Goal: Book appointment/travel/reservation

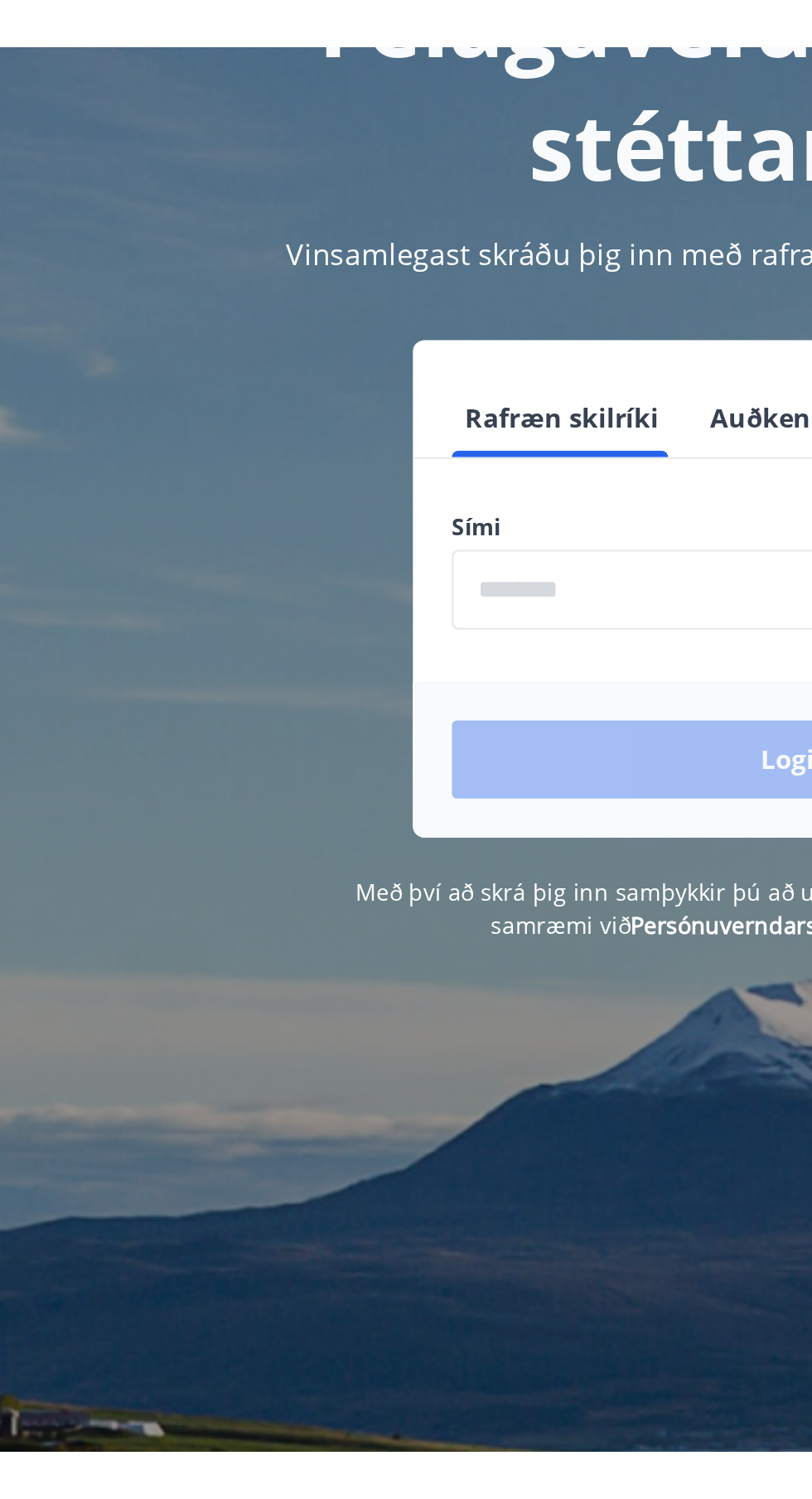
scroll to position [60, 0]
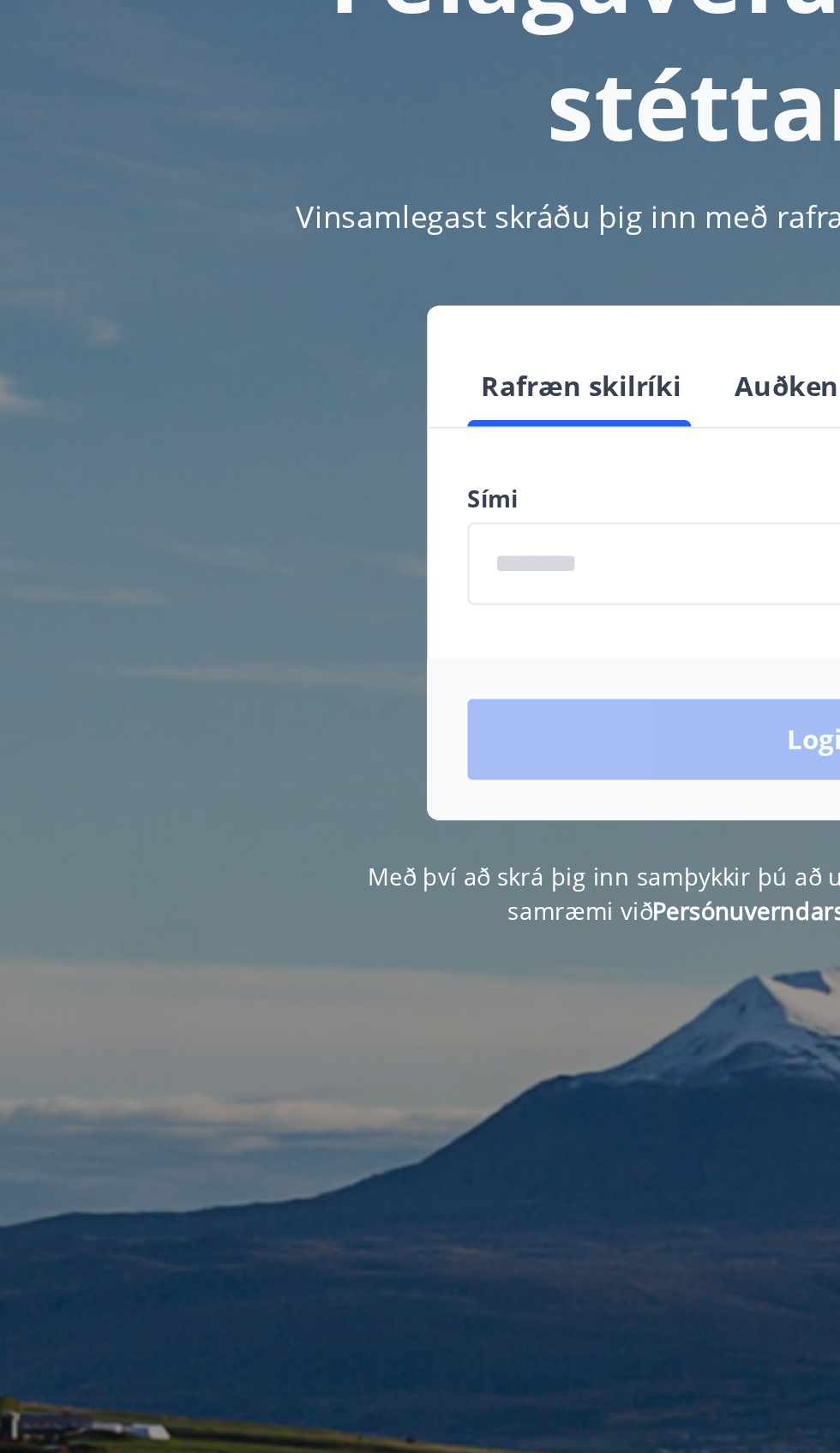
click at [311, 373] on input "phone" at bounding box center [419, 372] width 363 height 42
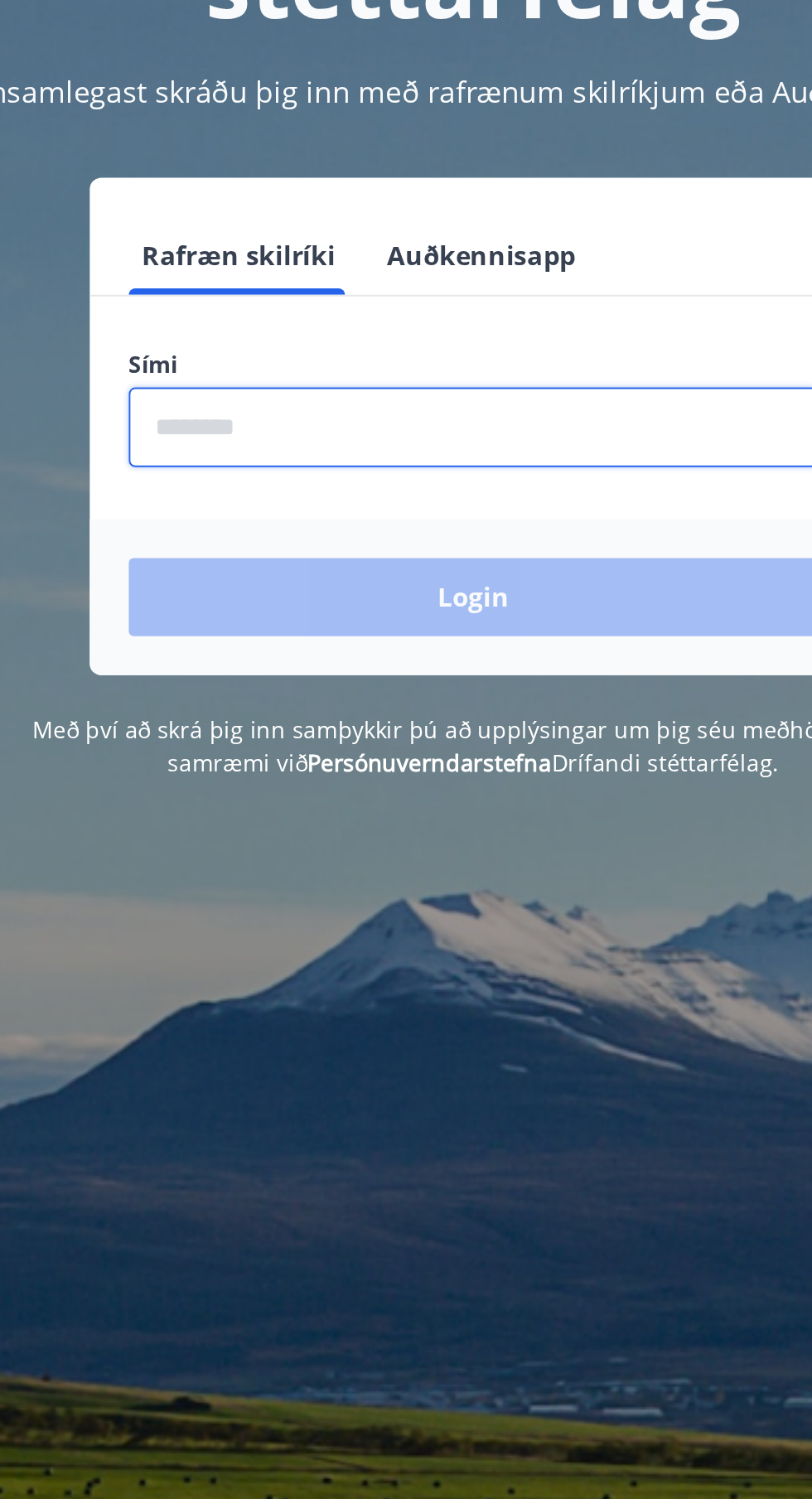
click at [378, 361] on input "phone" at bounding box center [405, 359] width 351 height 40
type input "********"
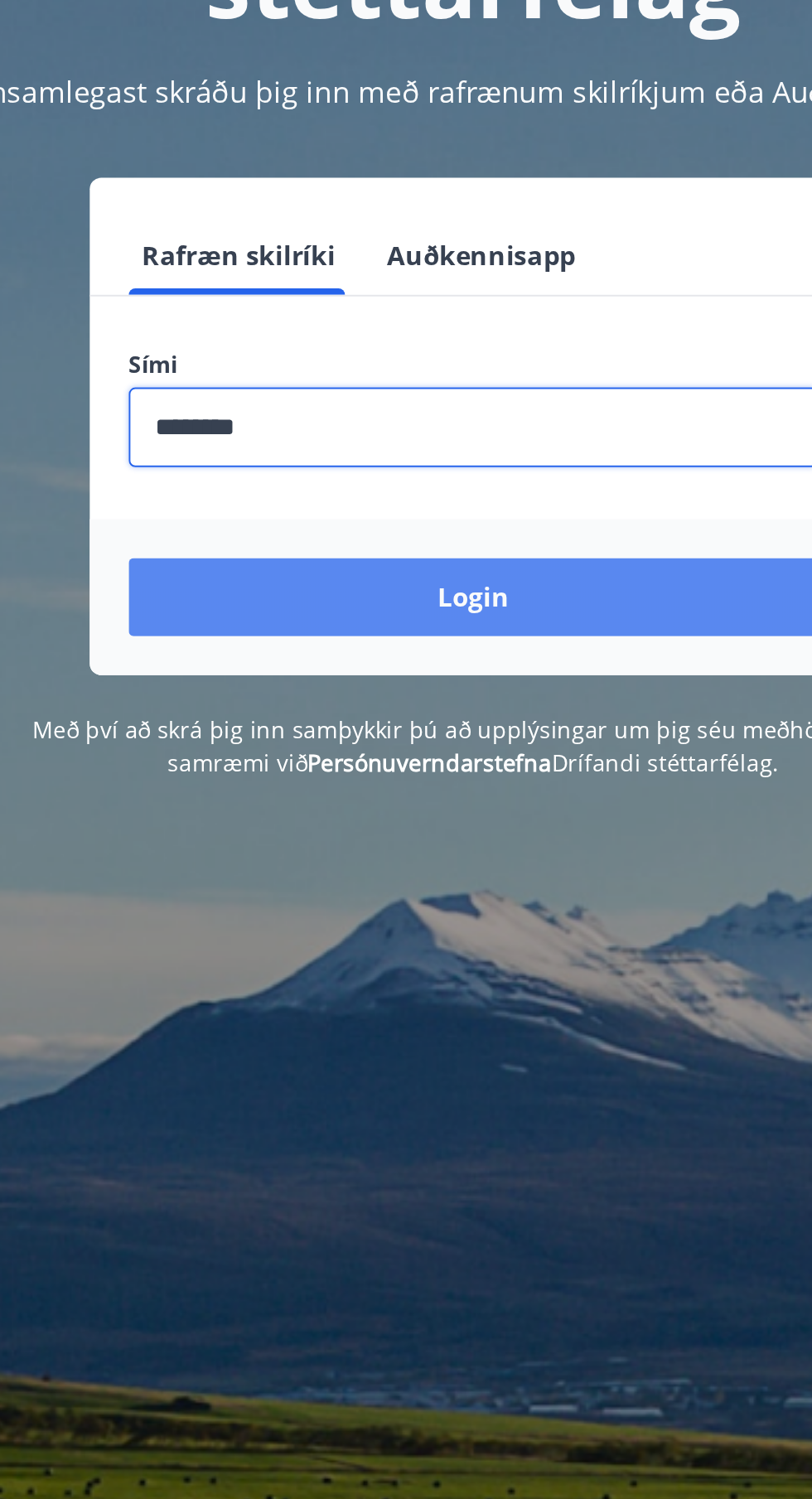
click at [422, 445] on button "Login" at bounding box center [405, 447] width 351 height 40
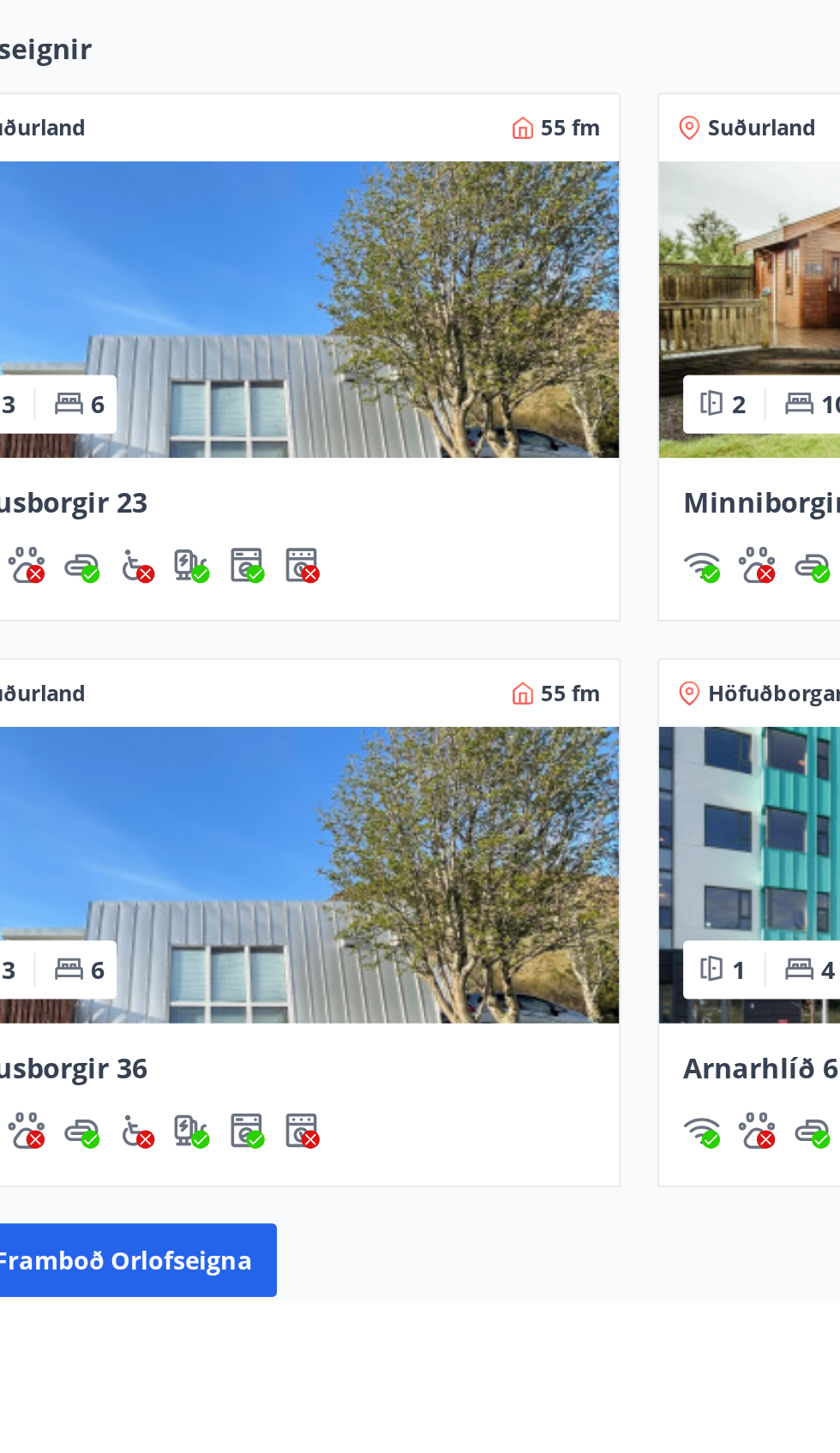
scroll to position [659, 0]
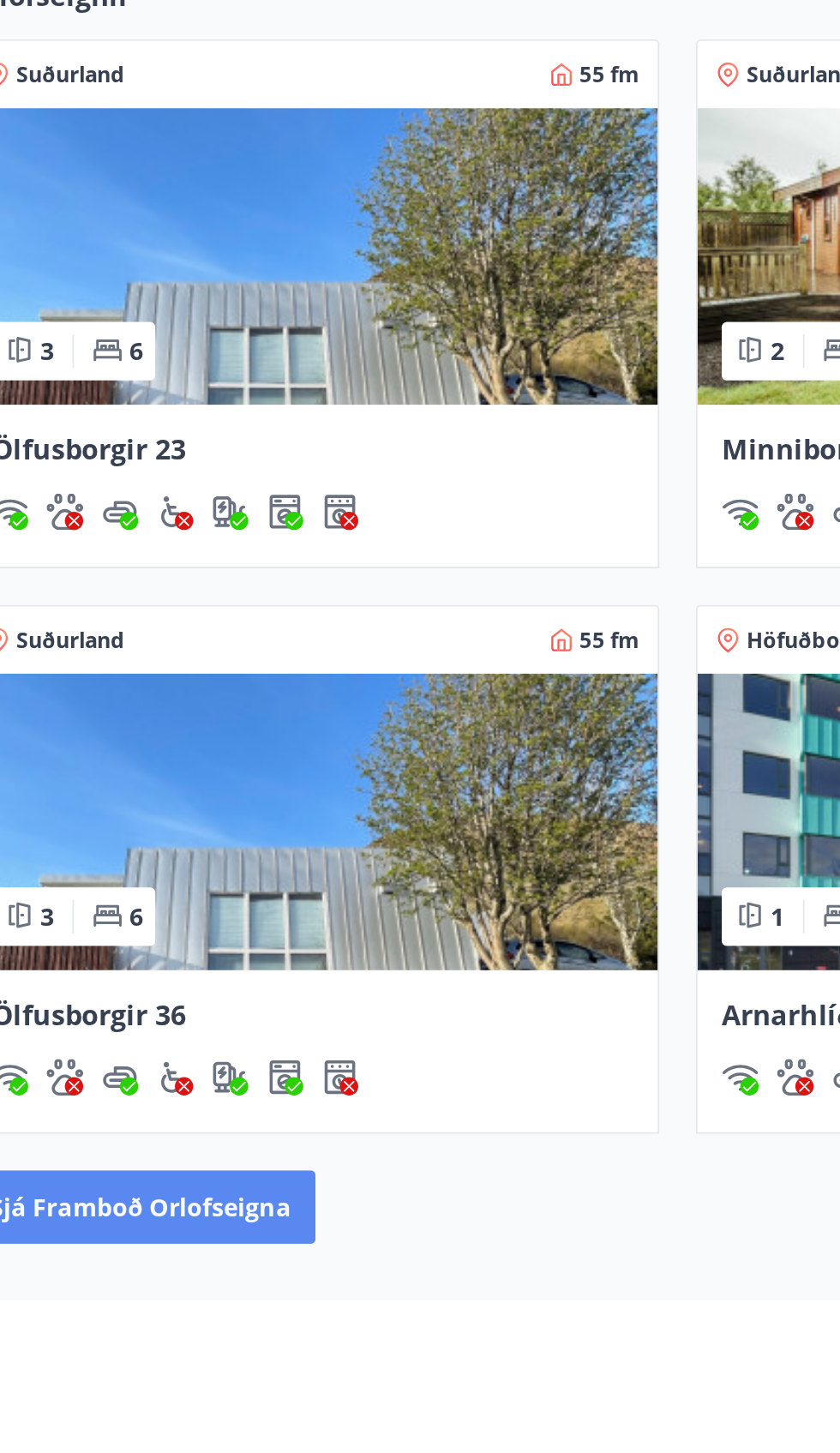
click at [181, 1400] on button "Sjá framboð orlofseigna" at bounding box center [119, 1401] width 196 height 42
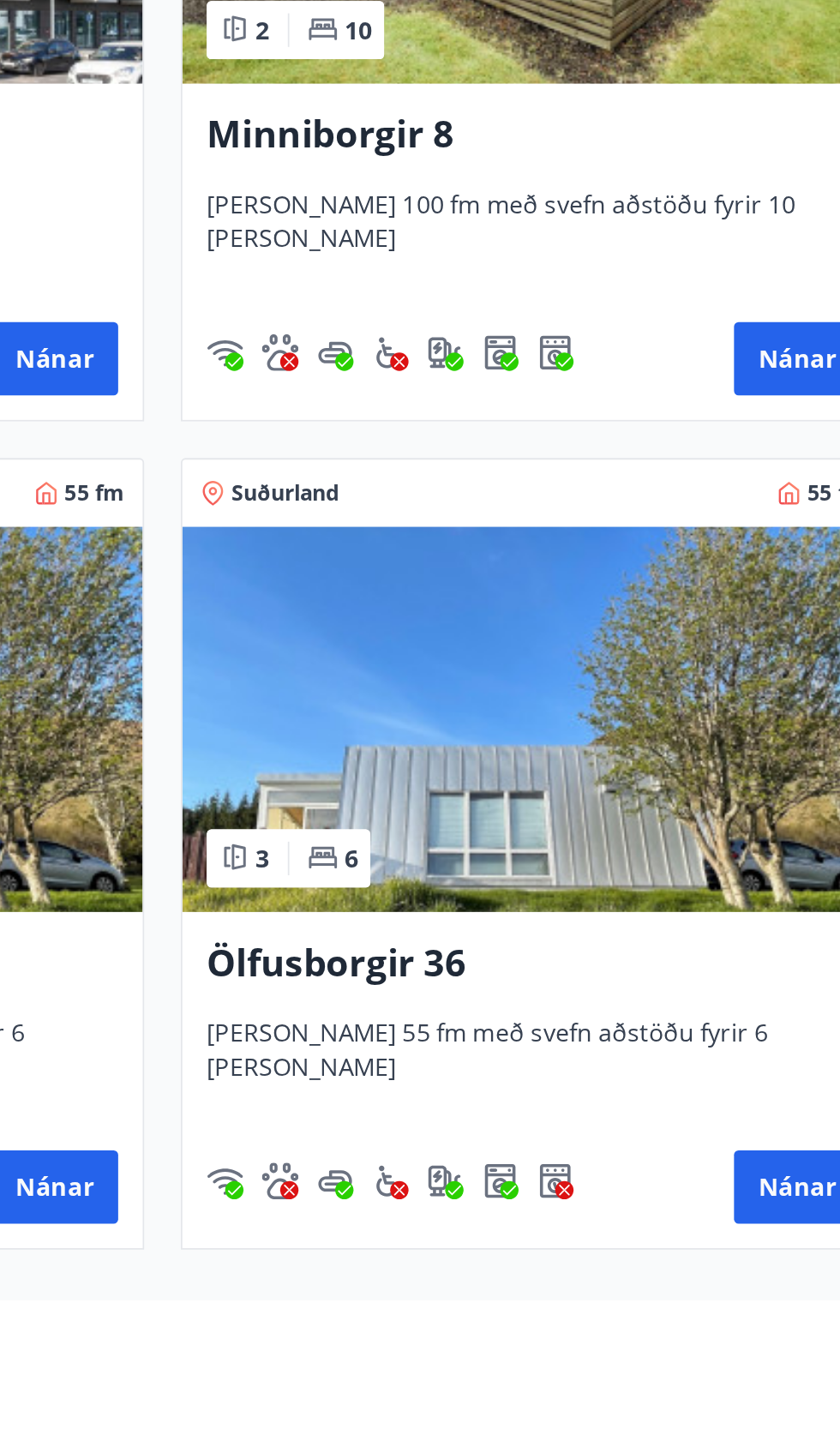
scroll to position [329, 0]
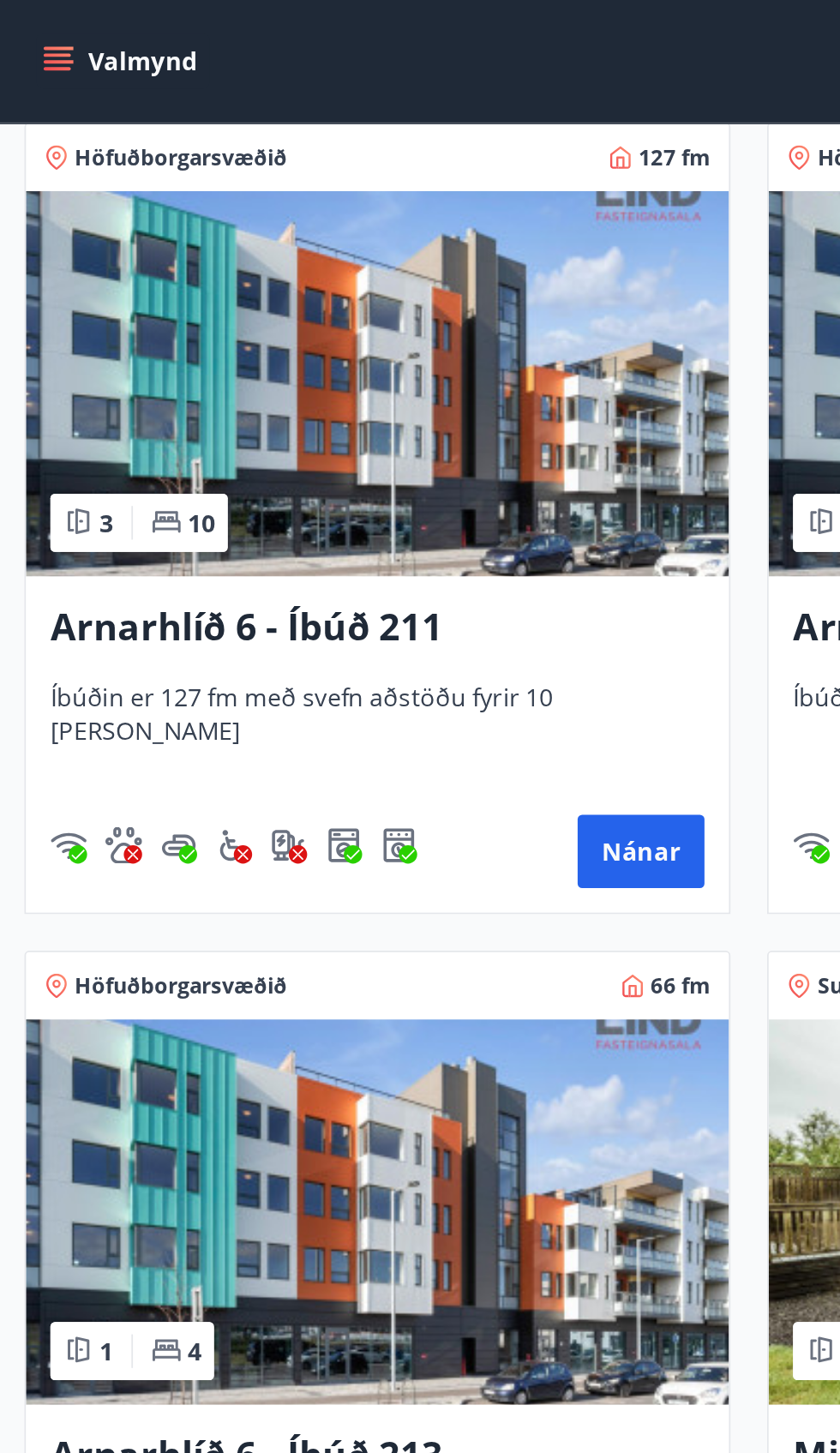
click at [267, 232] on img at bounding box center [211, 214] width 395 height 216
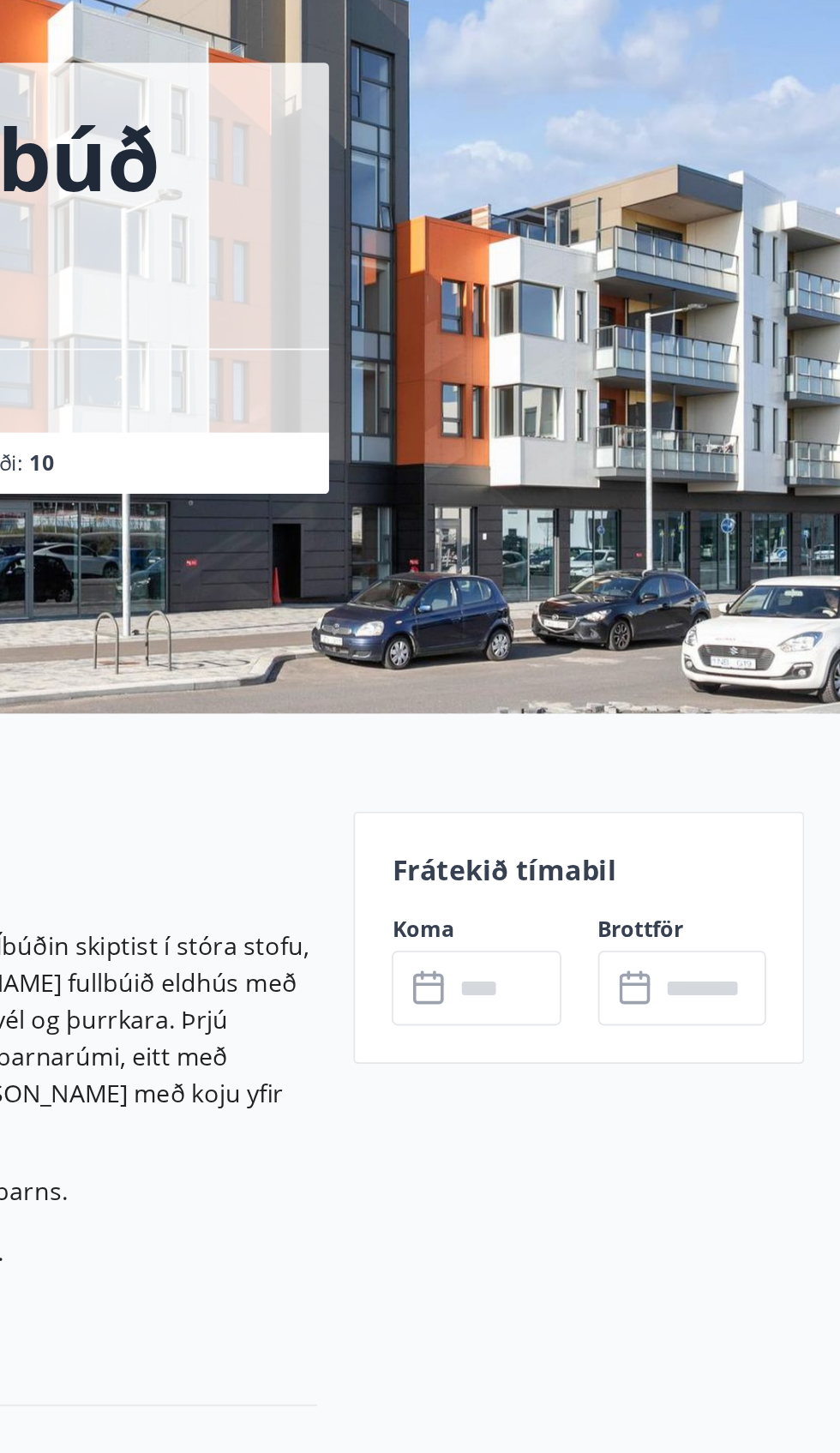
click at [703, 626] on div "Frátekið tímabil Koma ​ ​ Brottför ​ ​" at bounding box center [693, 640] width 253 height 142
click at [687, 619] on div "Frátekið tímabil Koma ​ ​ Brottför ​ ​" at bounding box center [693, 640] width 253 height 142
click at [634, 651] on input "text" at bounding box center [650, 668] width 61 height 42
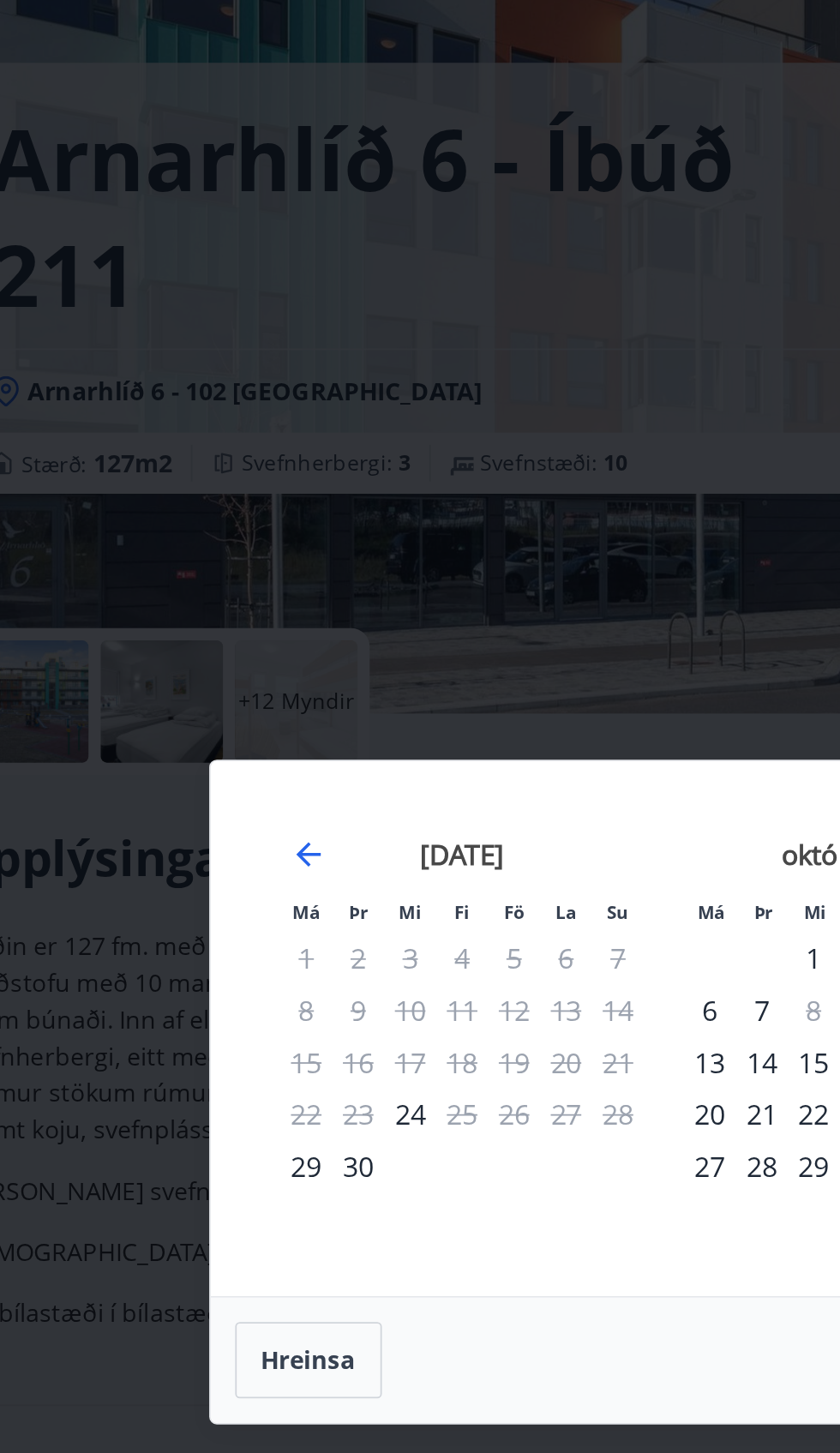
click at [278, 745] on div "24" at bounding box center [277, 738] width 29 height 29
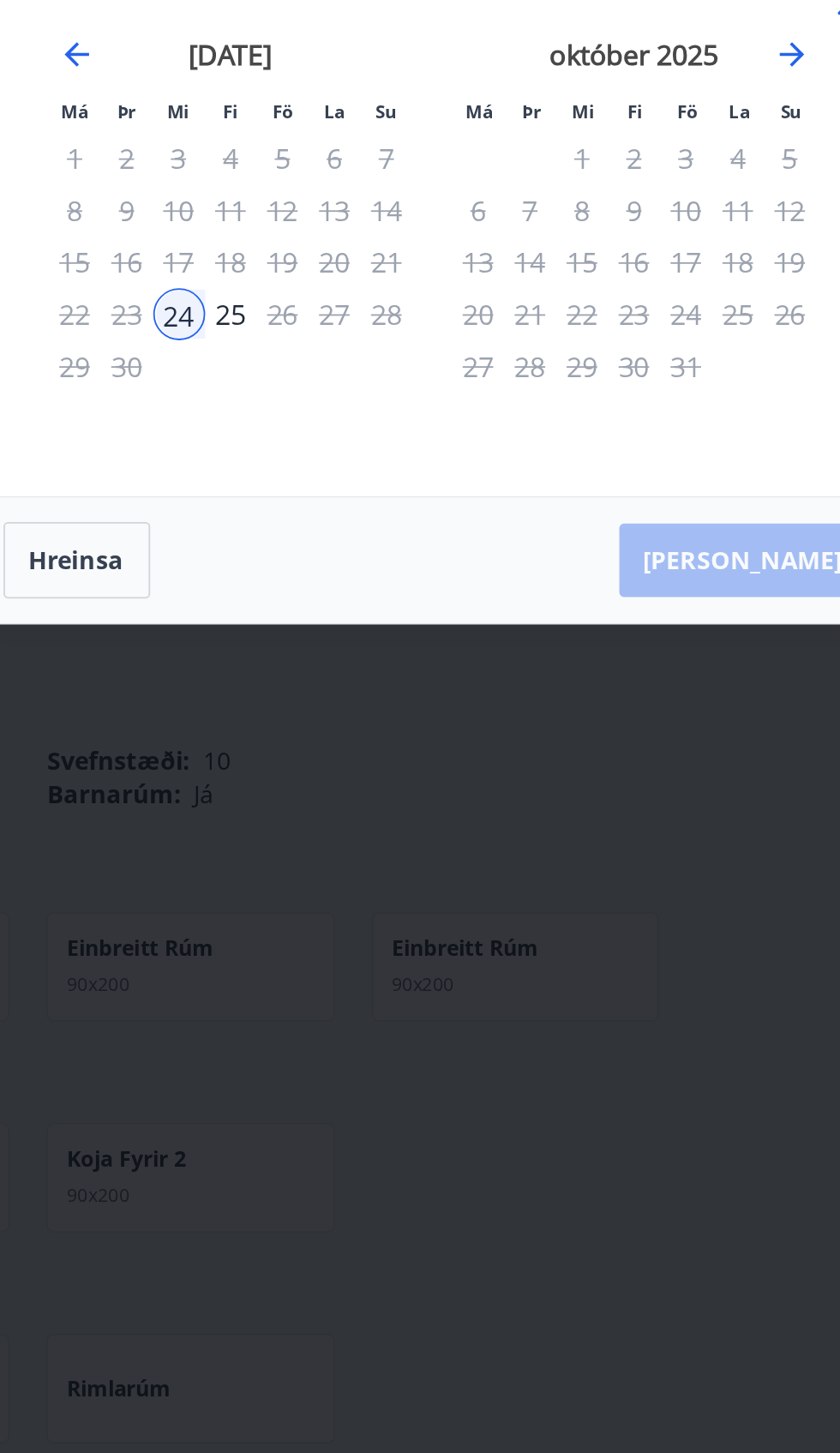
click at [305, 753] on div "25" at bounding box center [306, 738] width 29 height 29
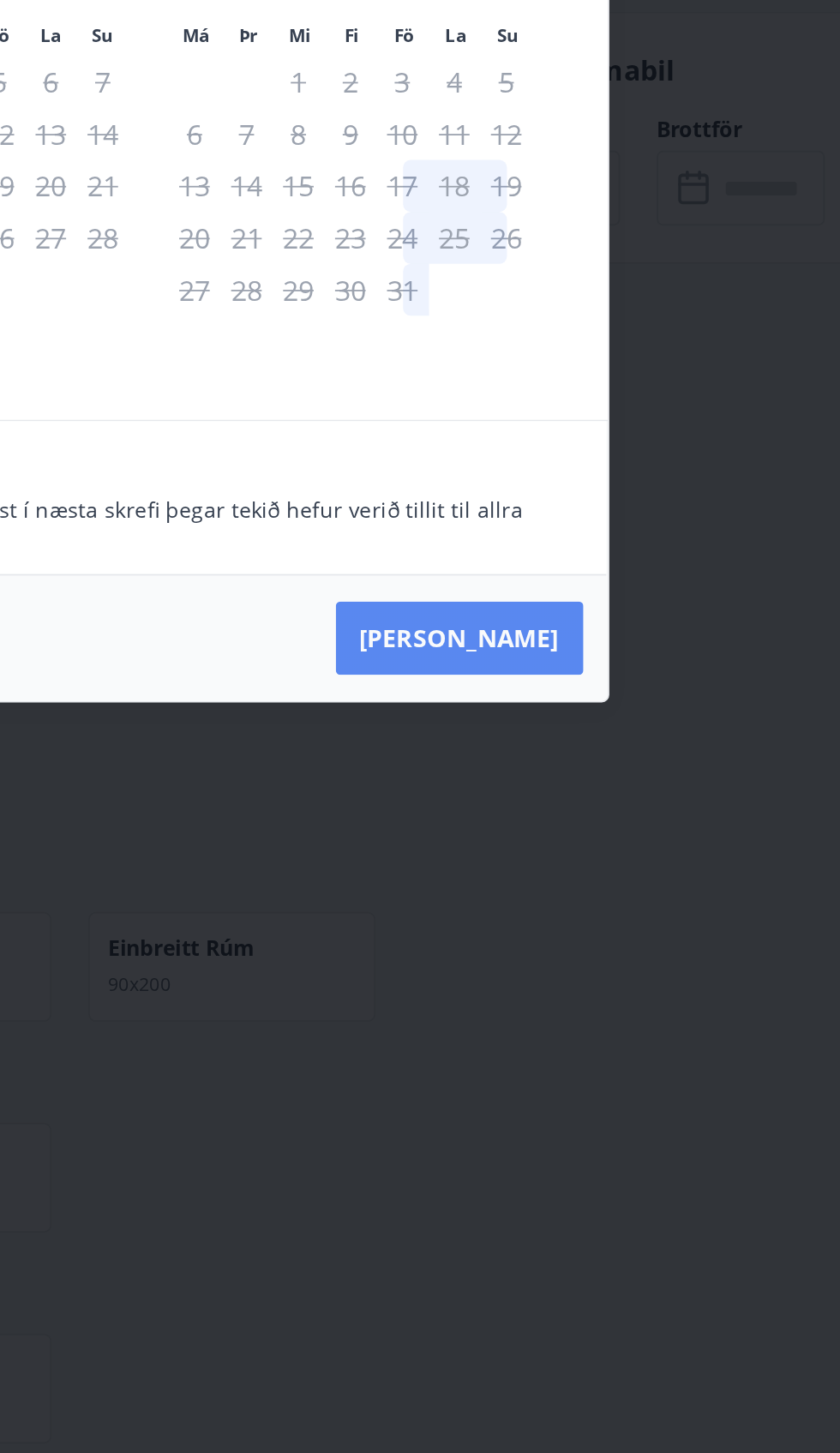
click at [629, 941] on button "Taka Frá" at bounding box center [593, 921] width 139 height 42
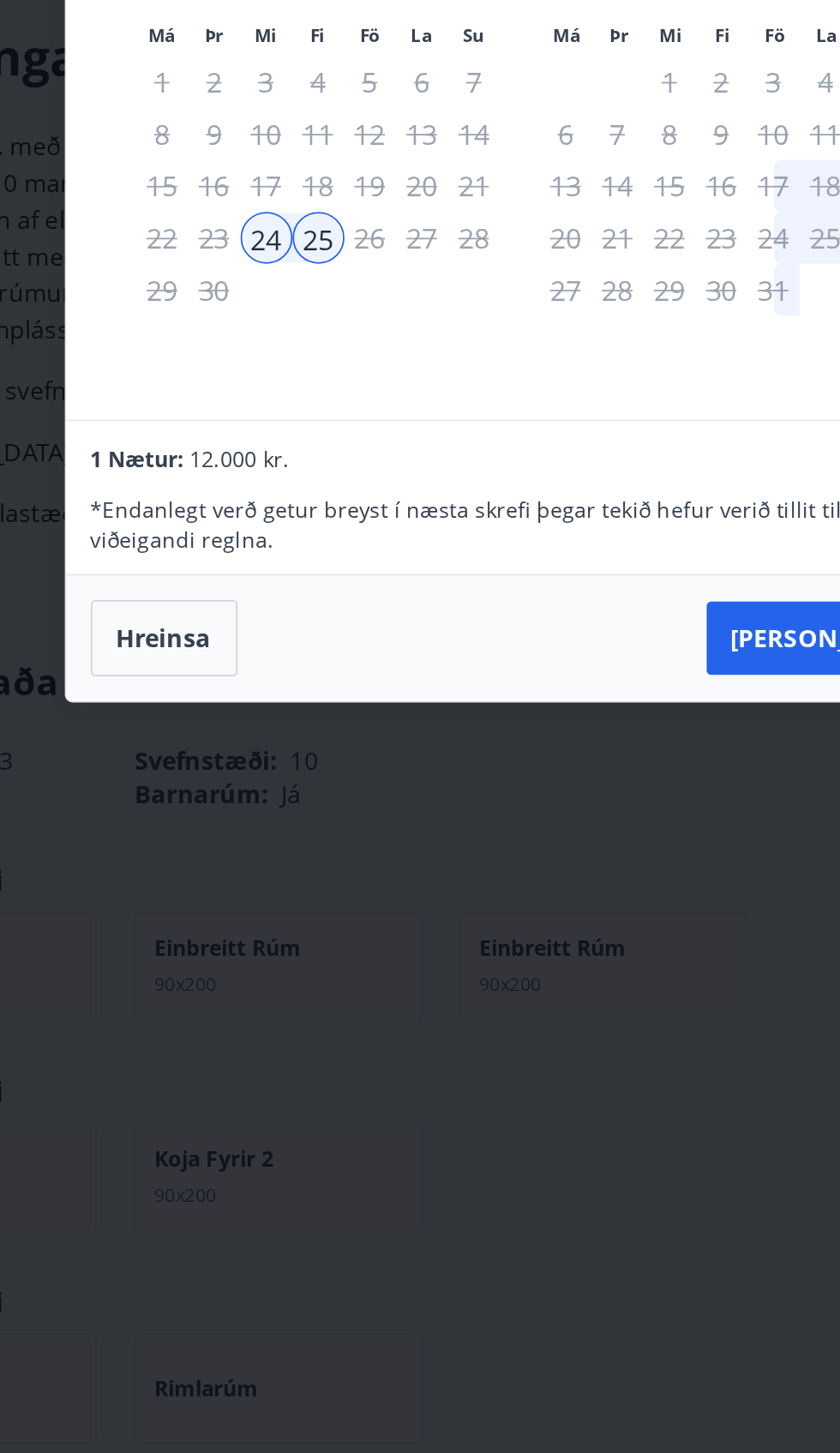
click at [265, 828] on span "12.000 kr." at bounding box center [261, 819] width 56 height 16
click at [252, 874] on div "* Endanlegt verð getur breyst í næsta skrefi þegar tekið hefur verið tillit til…" at bounding box center [420, 852] width 483 height 44
click at [244, 828] on span "12.000 kr." at bounding box center [261, 819] width 56 height 16
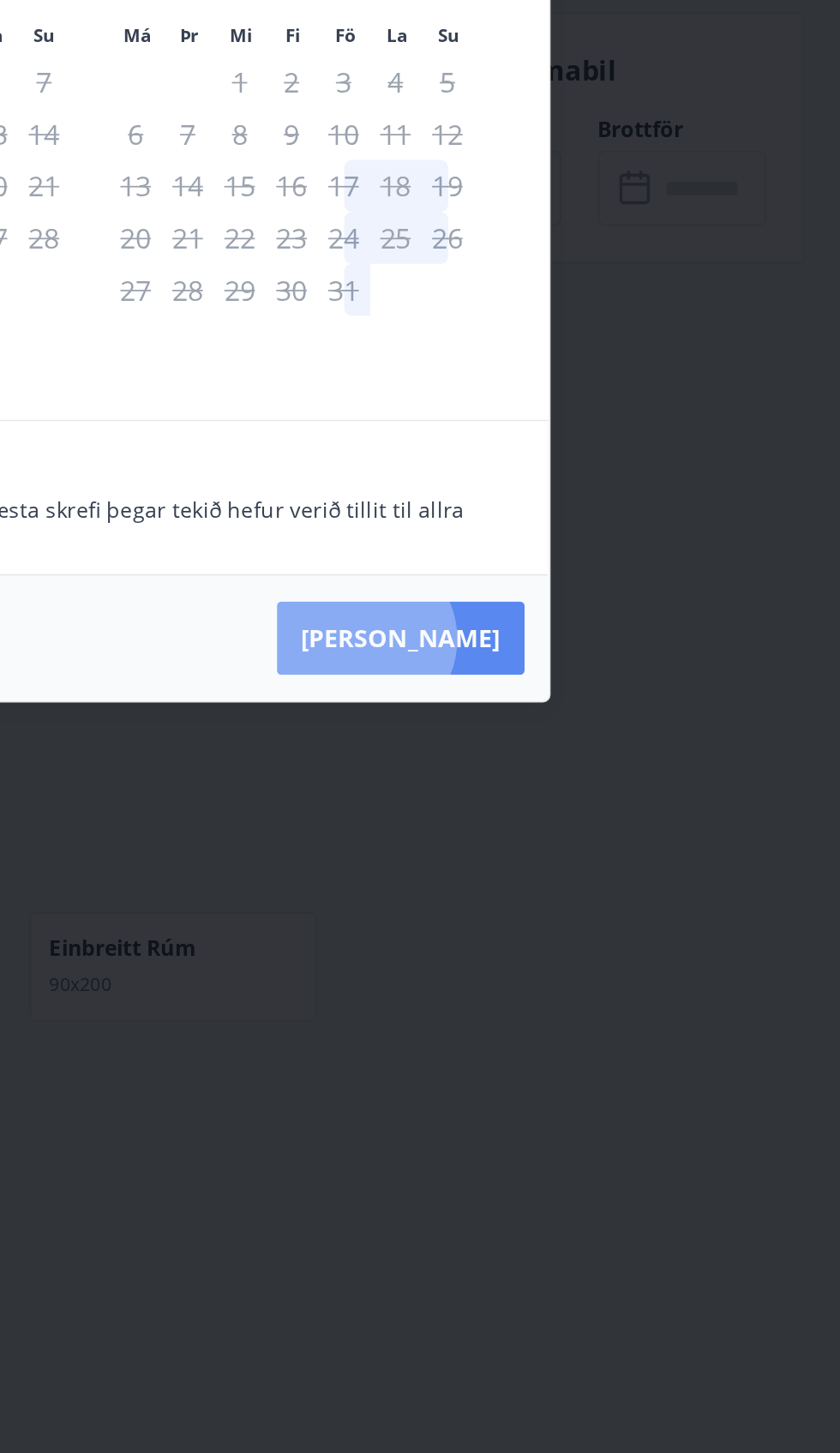
click at [625, 941] on button "Taka Frá" at bounding box center [593, 921] width 139 height 42
click at [619, 941] on button "Taka Frá" at bounding box center [593, 921] width 139 height 42
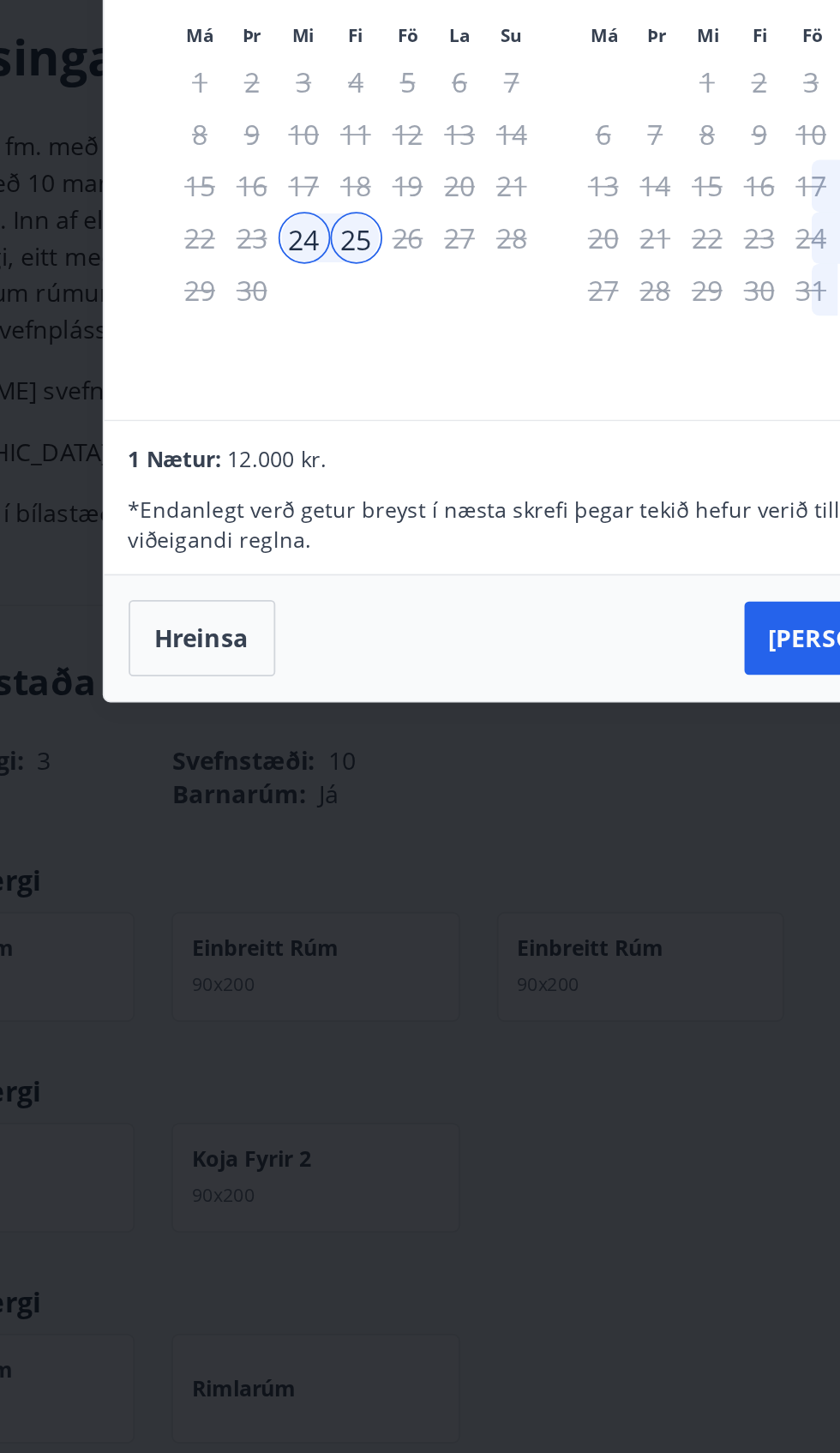
click at [347, 874] on p "* Endanlegt verð getur breyst í næsta skrefi þegar tekið hefur verið tillit til…" at bounding box center [420, 857] width 483 height 34
click at [257, 874] on div "* Endanlegt verð getur breyst í næsta skrefi þegar tekið hefur verið tillit til…" at bounding box center [420, 852] width 483 height 44
click at [269, 828] on span "12.000 kr." at bounding box center [261, 819] width 56 height 16
click at [268, 874] on div "* Endanlegt verð getur breyst í næsta skrefi þegar tekið hefur verið tillit til…" at bounding box center [420, 852] width 483 height 44
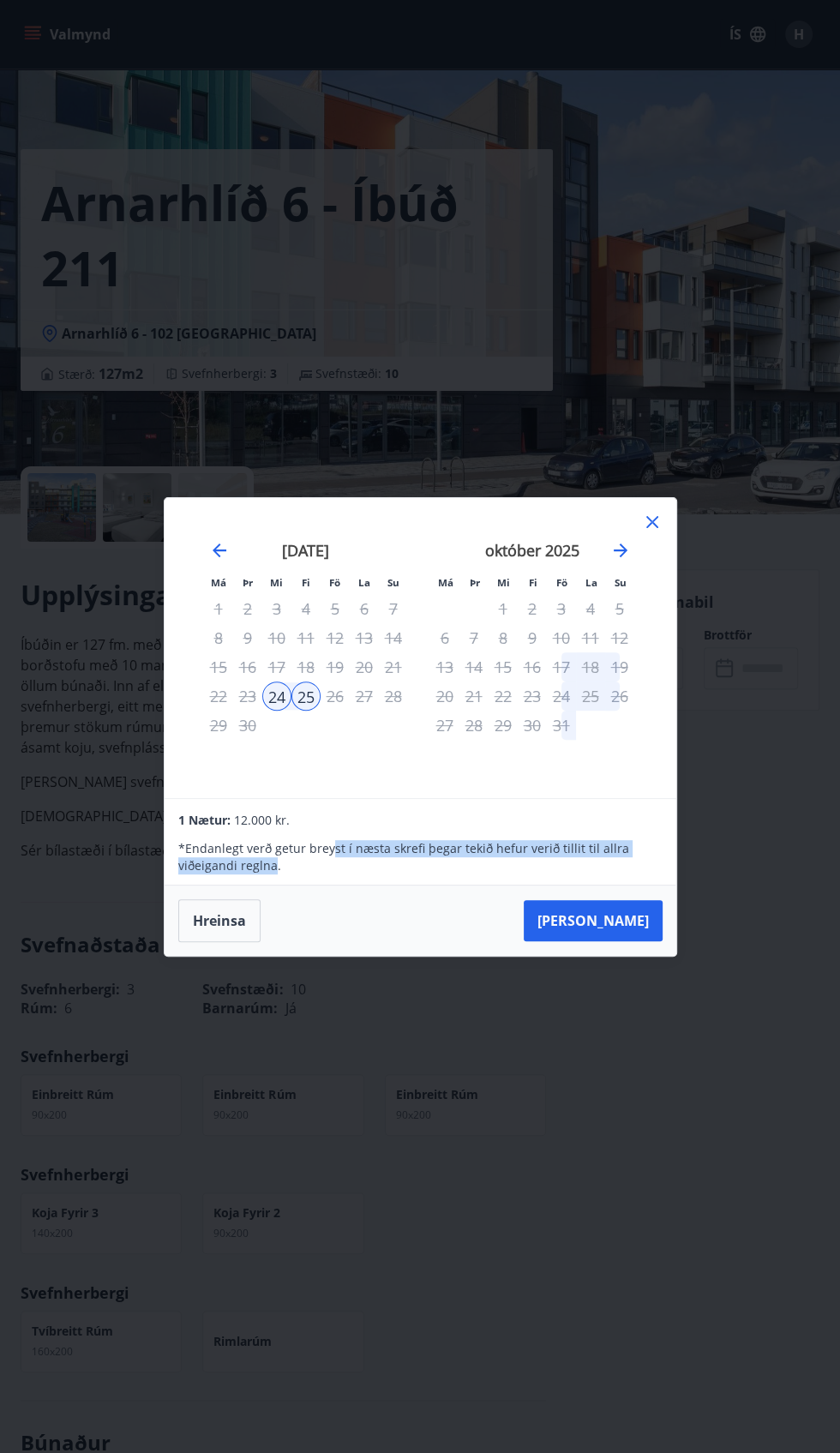
click at [582, 1137] on div "Má Þr Mi Fi Fö La Su Má Þr Mi Fi Fö La Su ágúst 2025 1 2 3 4 5 6 7 8 9 10 11 12…" at bounding box center [420, 726] width 840 height 1453
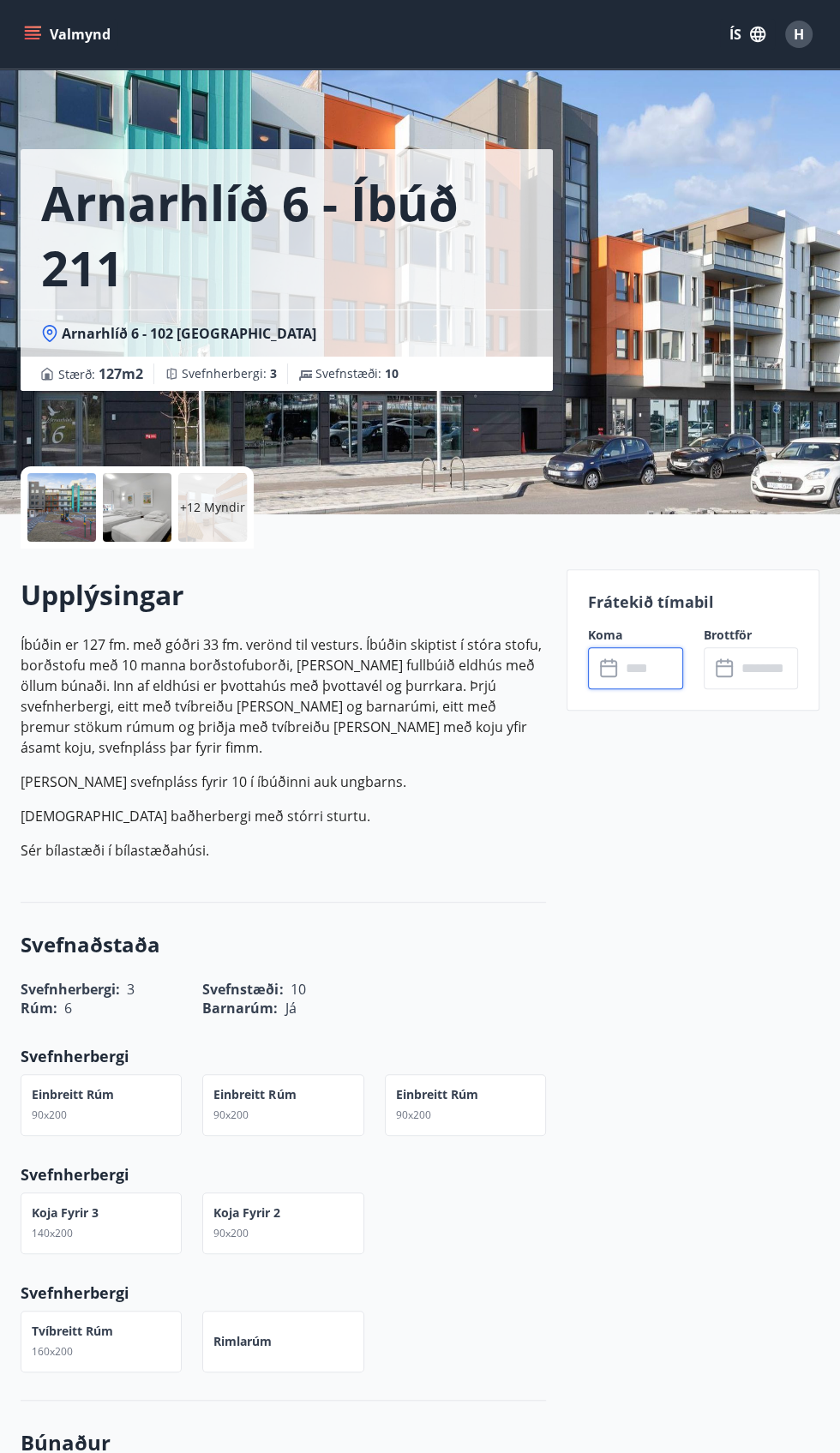
click at [667, 662] on input "text" at bounding box center [650, 668] width 61 height 42
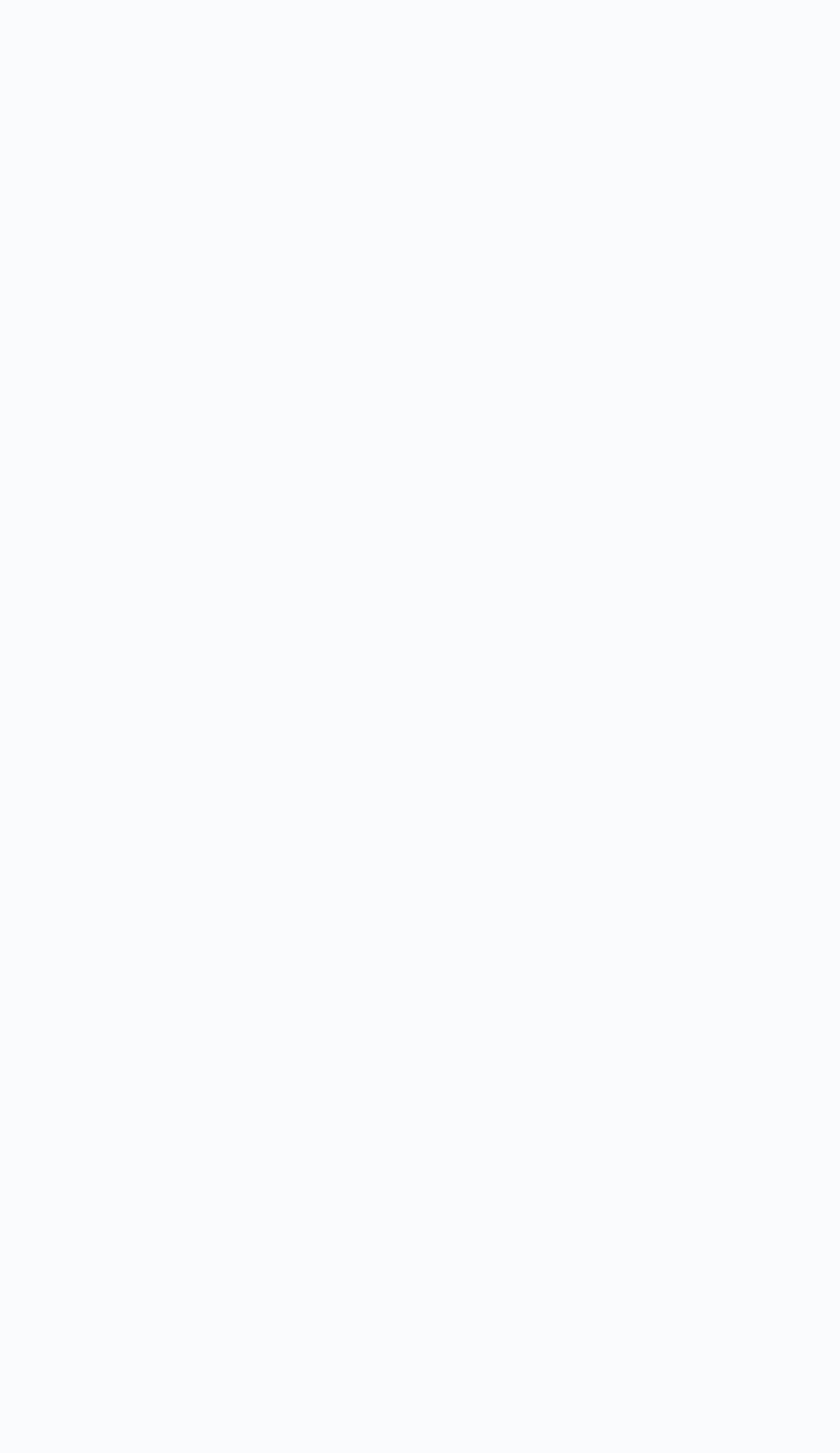
scroll to position [195, 0]
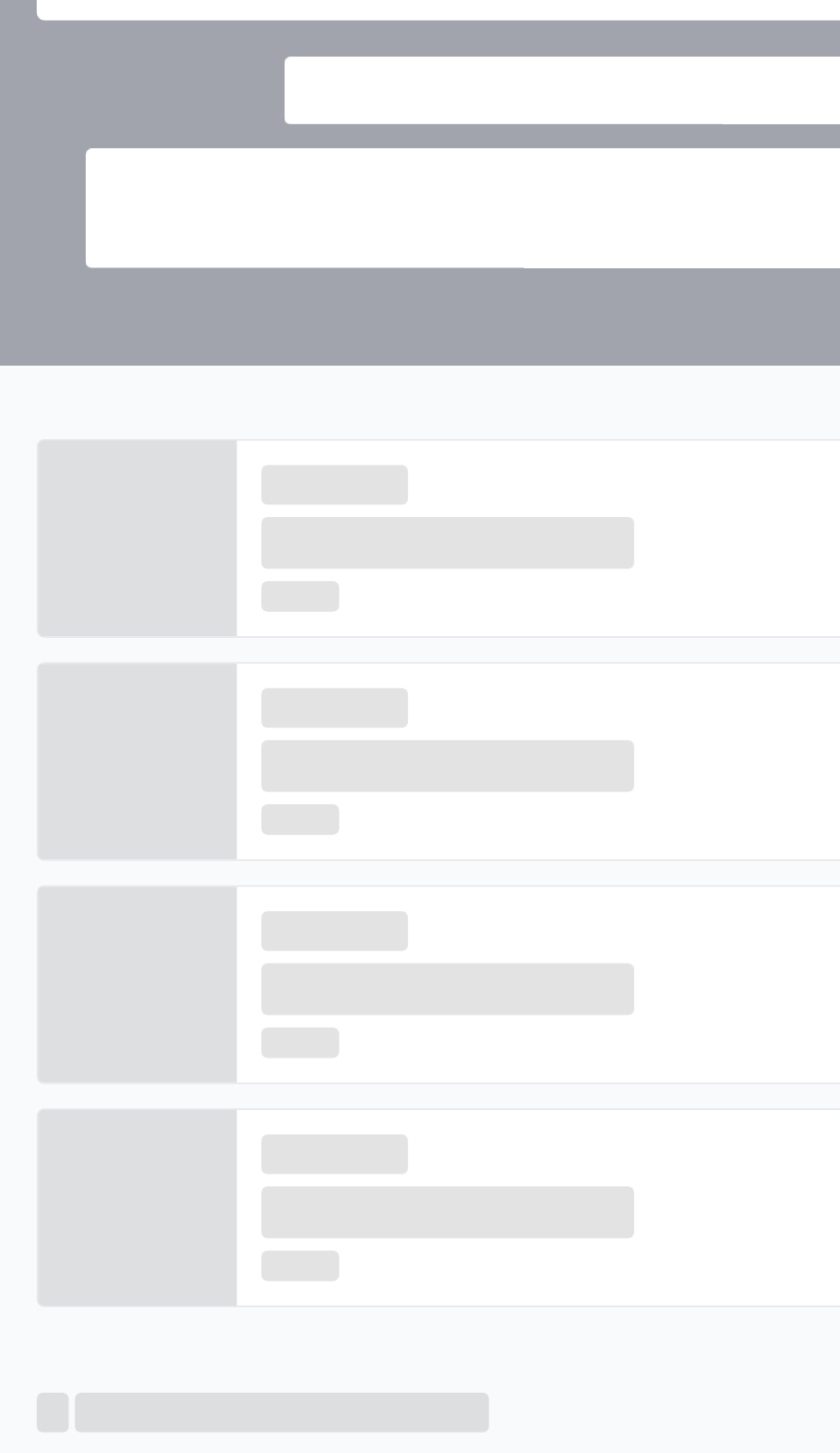
scroll to position [659, 0]
